Goal: Download file/media

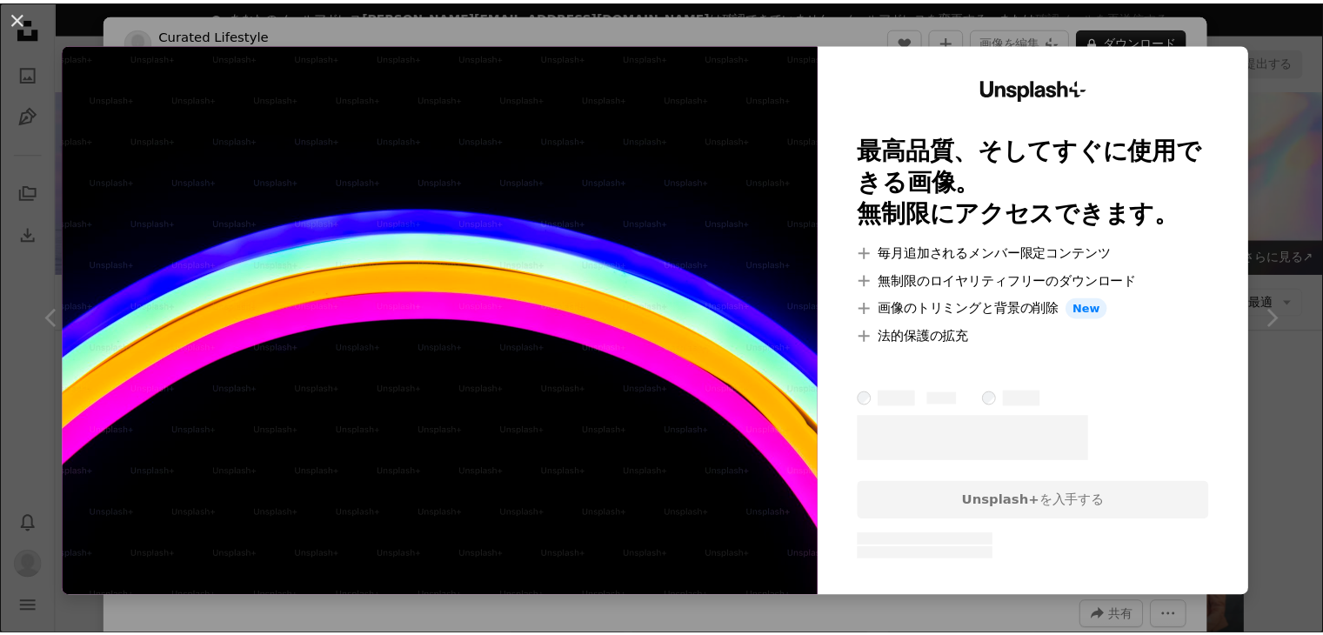
scroll to position [3091, 0]
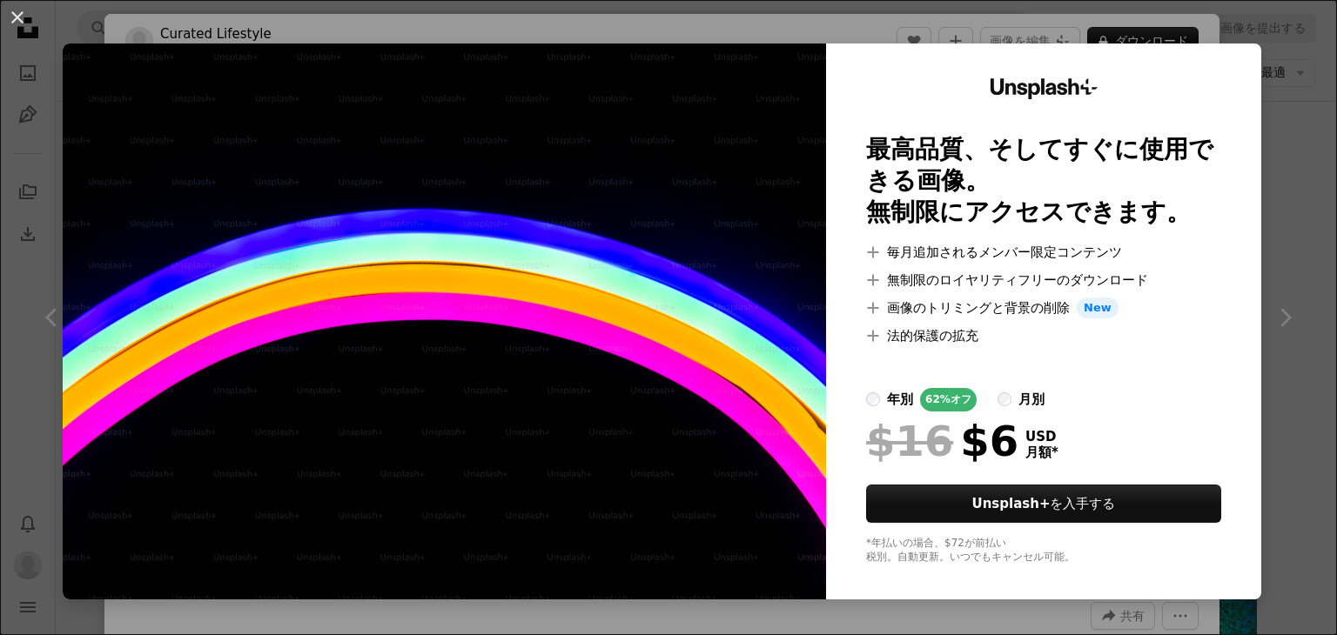
click at [1278, 126] on div "An X shape Unsplash+ 最高品質、そしてすぐに使用できる画像。 無制限にアクセスできます。 A plus sign 毎月追加されるメンバー限…" at bounding box center [668, 317] width 1337 height 635
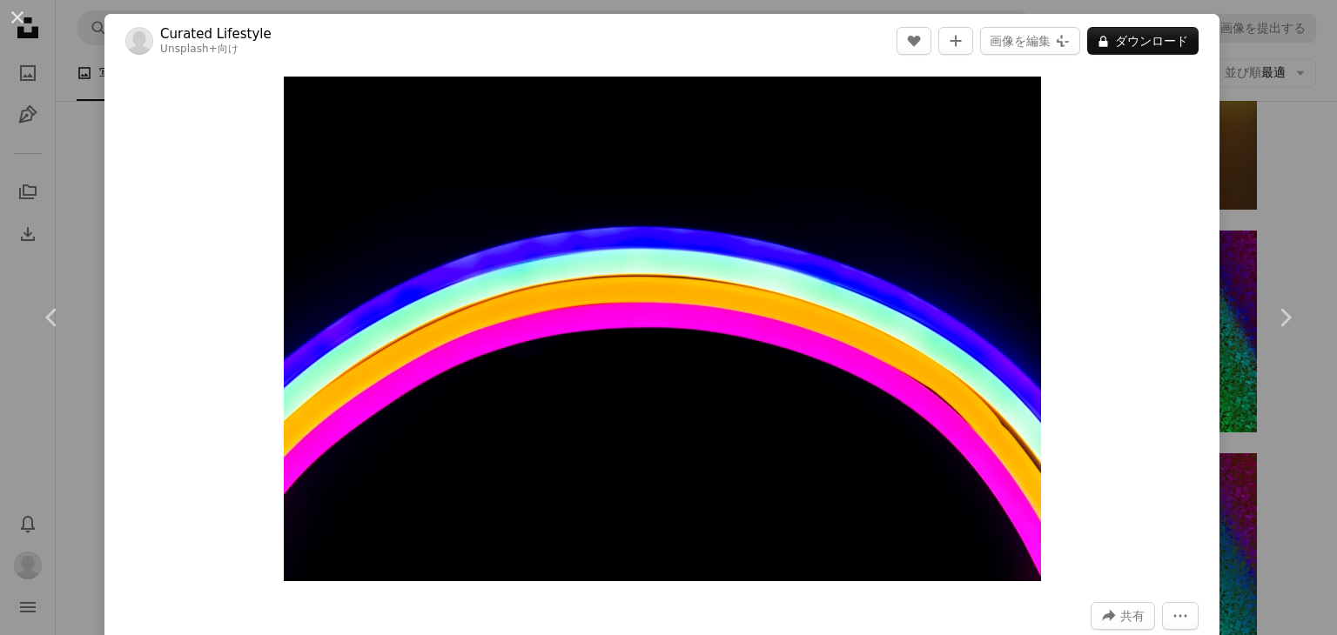
click at [1302, 167] on div "An X shape Chevron left Chevron right Curated Lifestyle Unsplash+ 向け A heart A …" at bounding box center [668, 317] width 1337 height 635
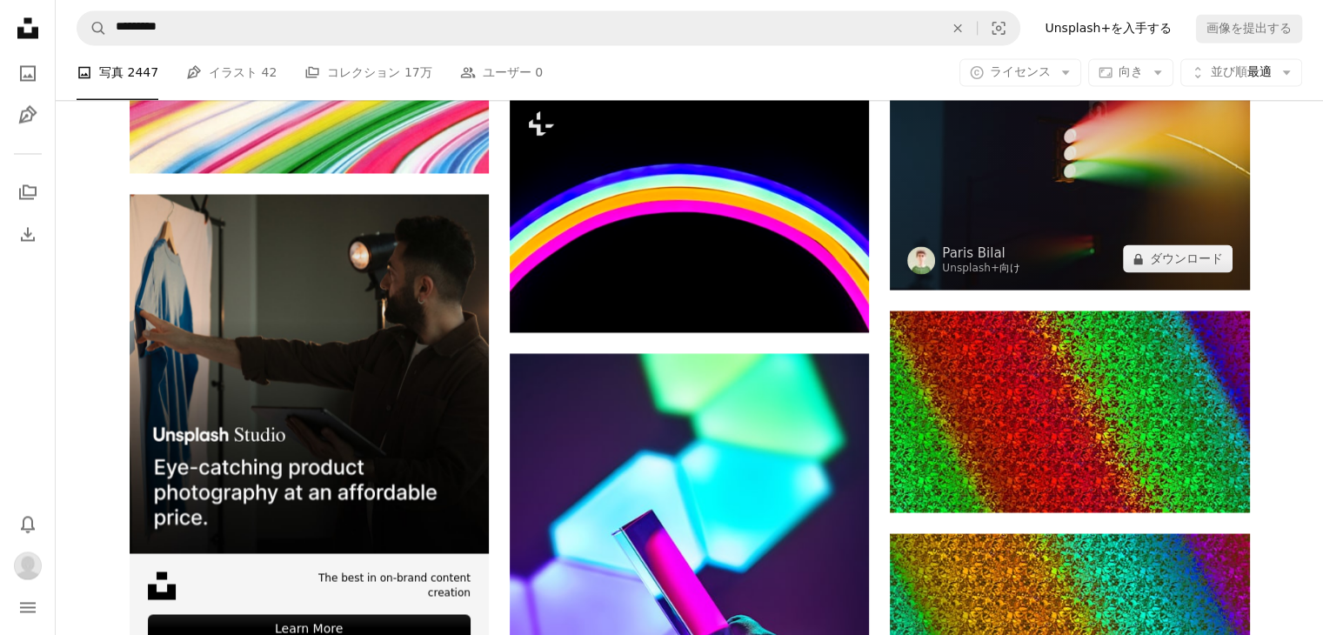
scroll to position [2830, 0]
